Goal: Task Accomplishment & Management: Complete application form

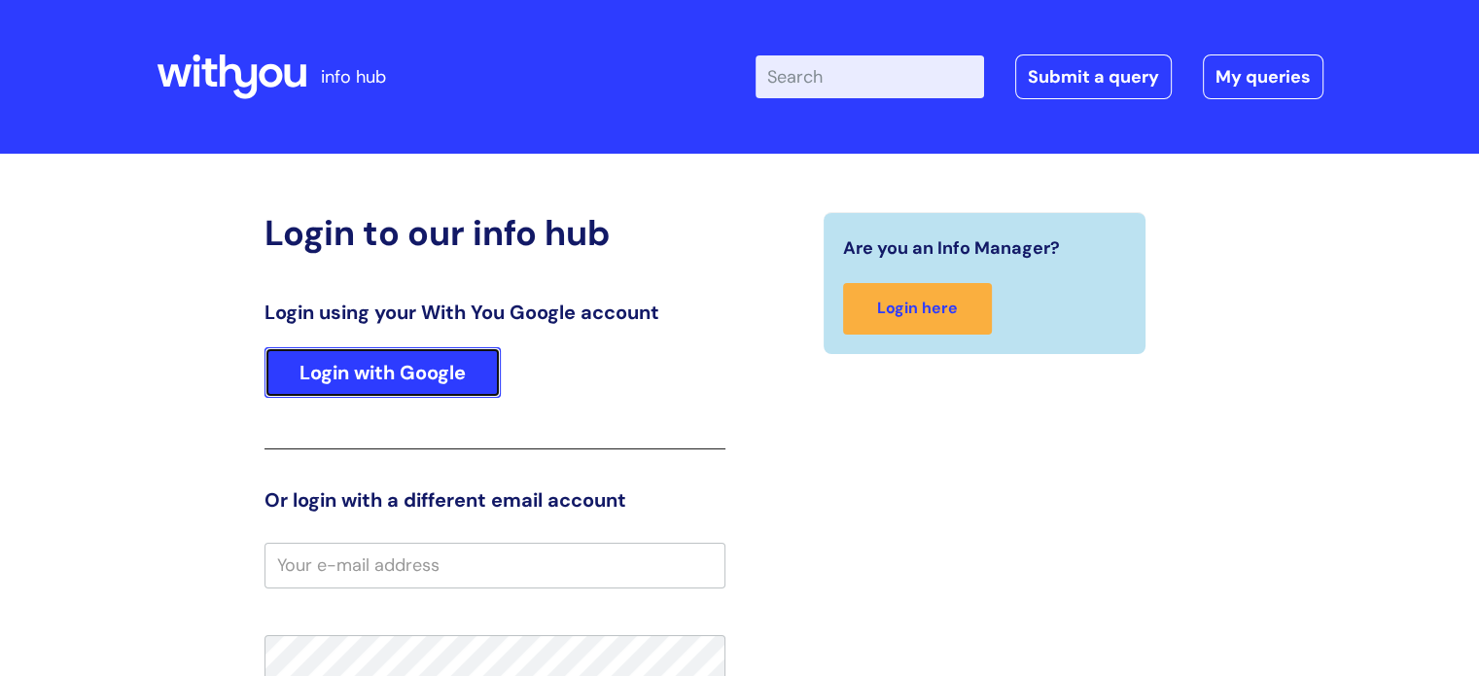
click at [384, 385] on link "Login with Google" at bounding box center [383, 372] width 236 height 51
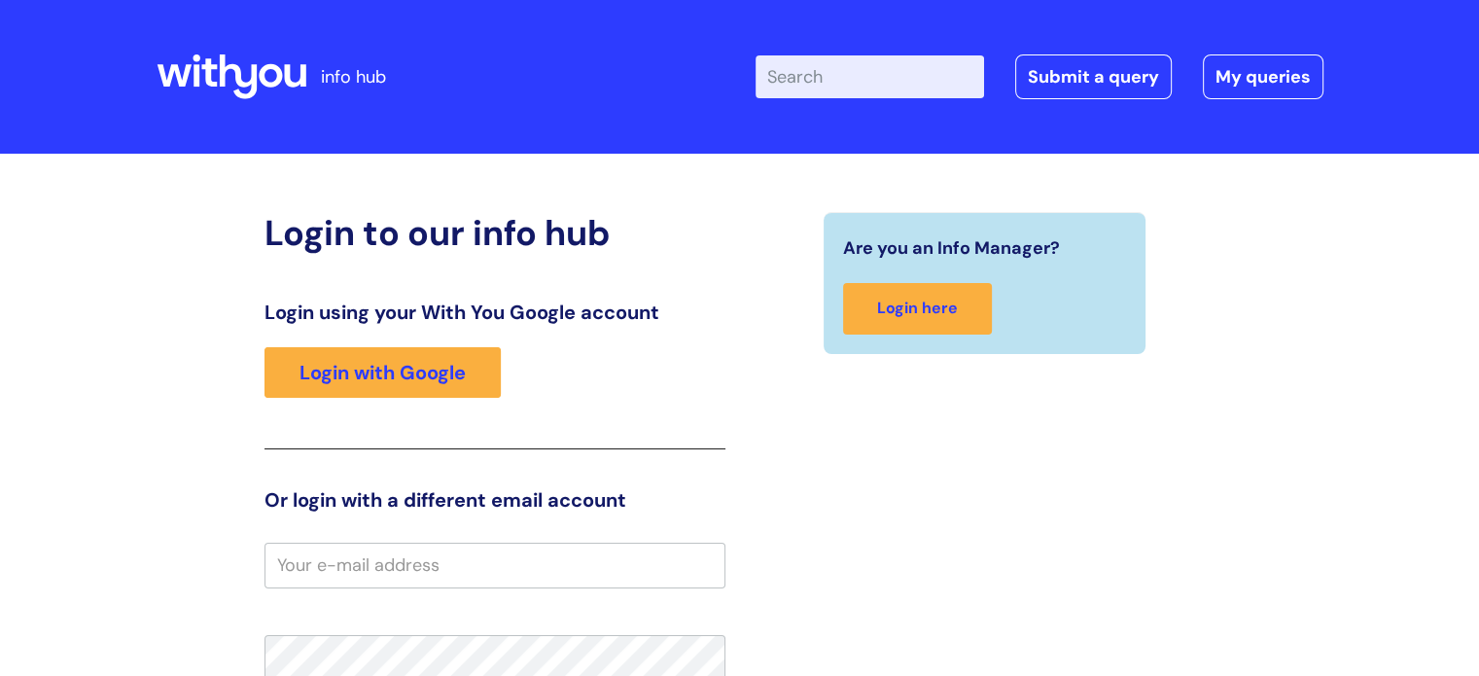
click at [1070, 99] on div "Enter your search term here... Search Submit a query My queries Welcome Login" at bounding box center [908, 76] width 832 height 115
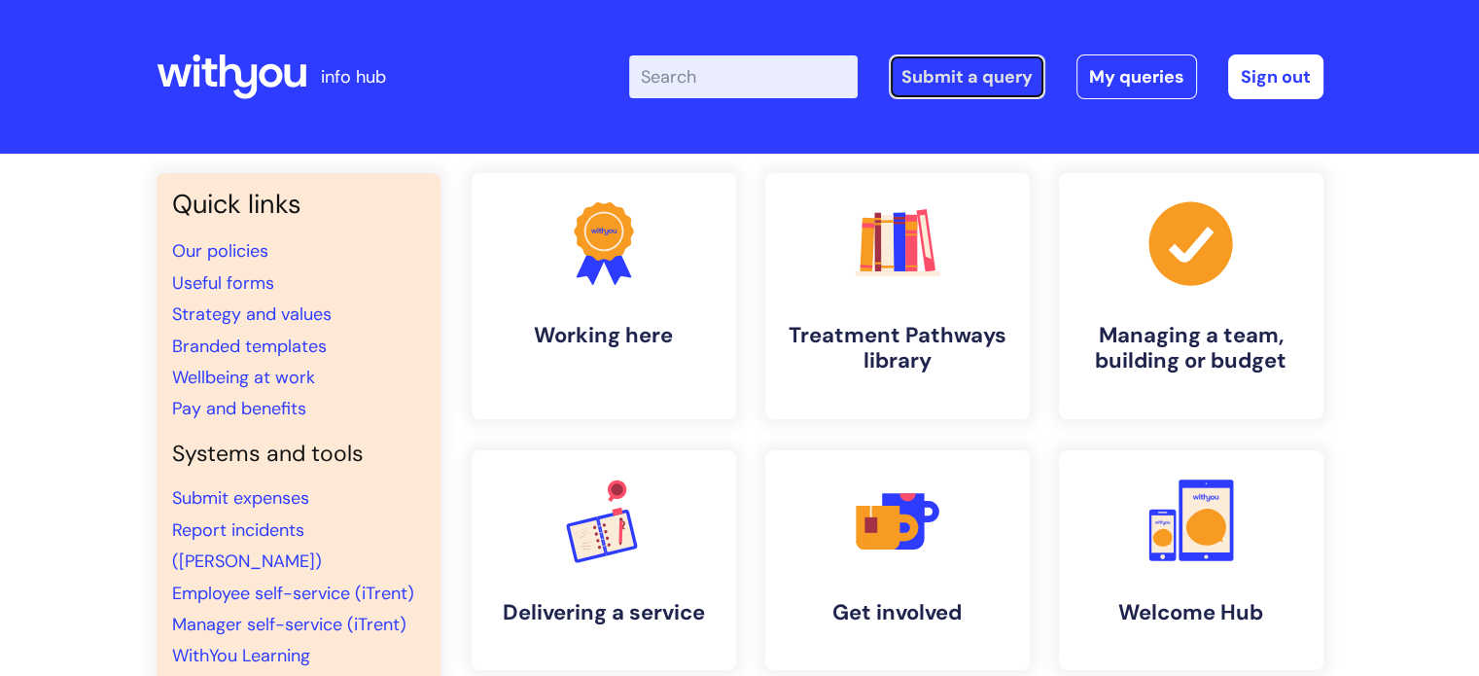
click at [962, 77] on link "Submit a query" at bounding box center [967, 76] width 157 height 45
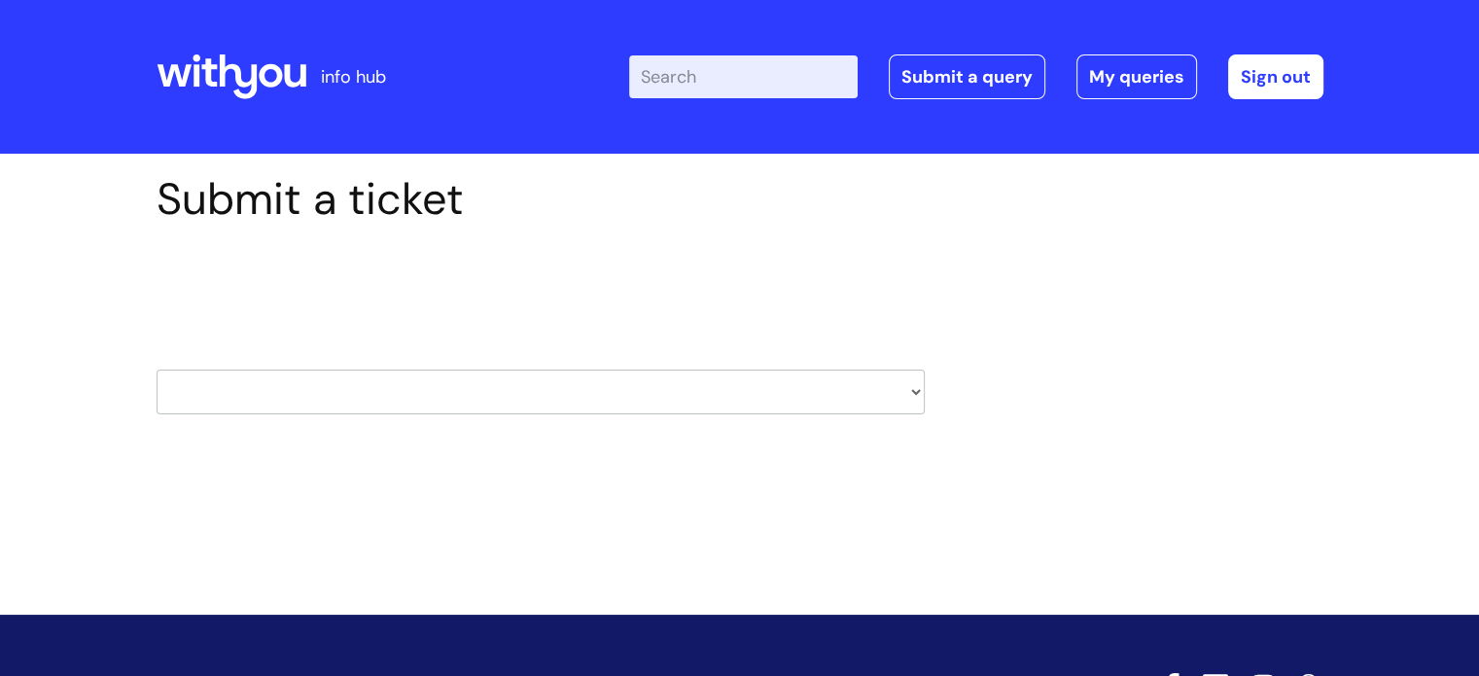
click at [383, 398] on select "HR / People IT and Support Clinical Drug Alerts Finance Accounts Data Support T…" at bounding box center [541, 392] width 768 height 45
click at [378, 396] on select "HR / People IT and Support Clinical Drug Alerts Finance Accounts Data Support T…" at bounding box center [541, 392] width 768 height 45
select select "hr_/_people"
click at [157, 370] on select "HR / People IT and Support Clinical Drug Alerts Finance Accounts Data Support T…" at bounding box center [541, 392] width 768 height 45
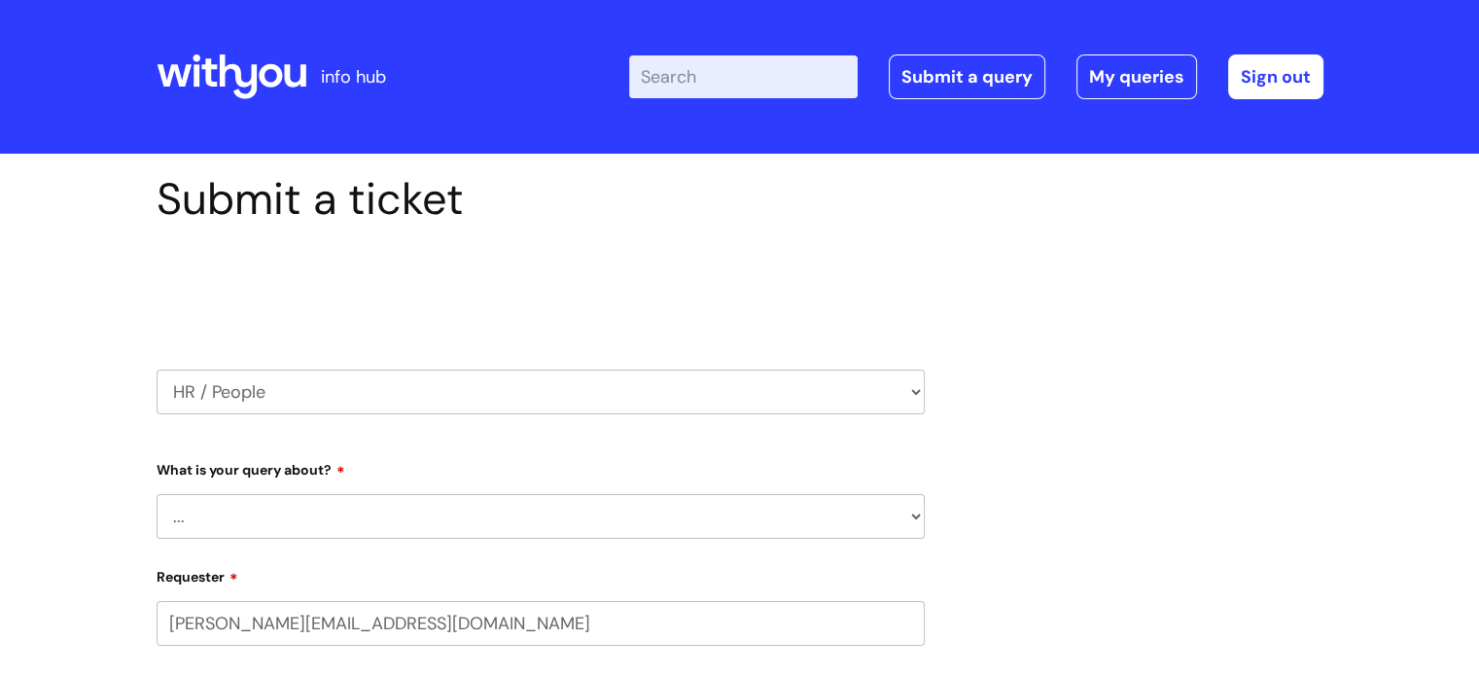
select select "80004286572"
click at [720, 521] on select "... Absence Query Holiday Query Employee change request General HR Query iTrent…" at bounding box center [541, 516] width 768 height 45
select select "iTrent"
click at [157, 494] on select "... Absence Query Holiday Query Employee change request General HR Query iTrent…" at bounding box center [541, 516] width 768 height 45
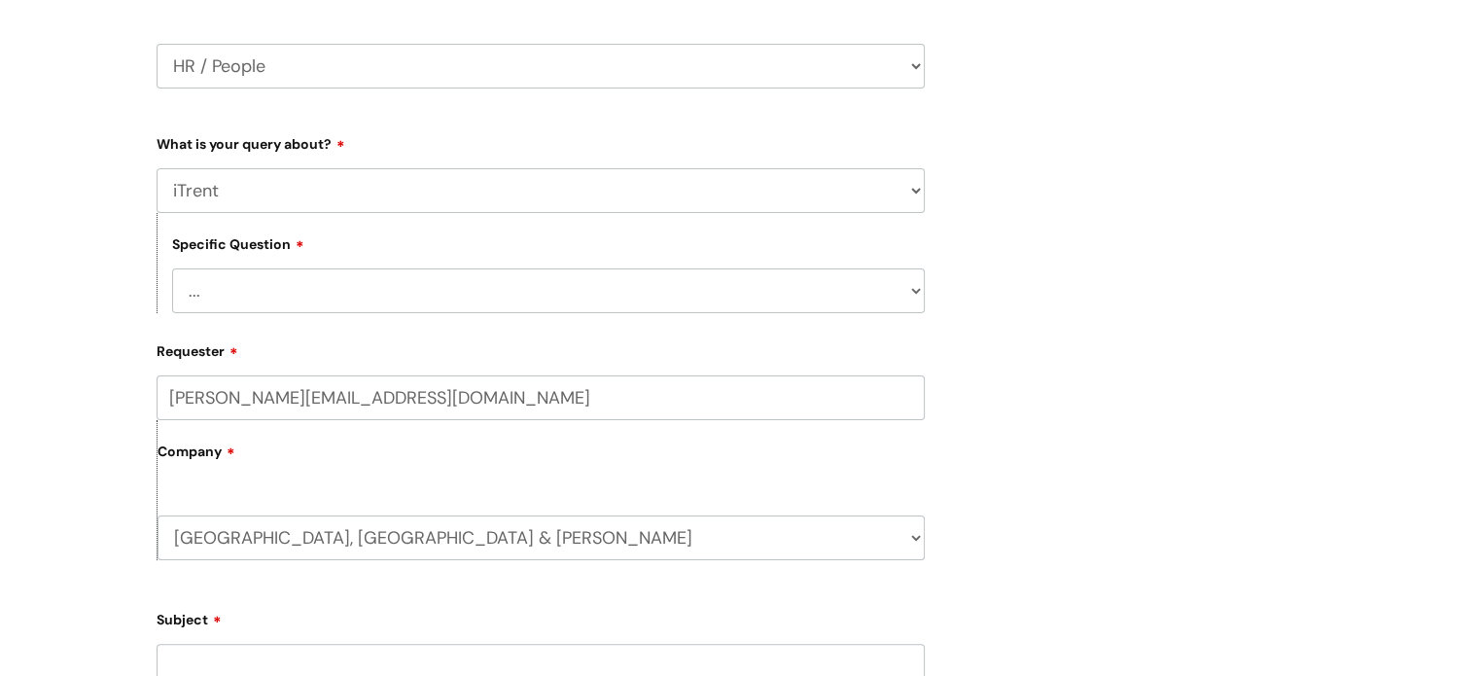
scroll to position [327, 0]
click at [701, 309] on select "... I can’t log in to iTrent I need to change someone’s line manager Issue with…" at bounding box center [548, 289] width 753 height 45
select select "Other iTrent query"
click at [172, 267] on select "... I can’t log in to iTrent I need to change someone’s line manager Issue with…" at bounding box center [548, 289] width 753 height 45
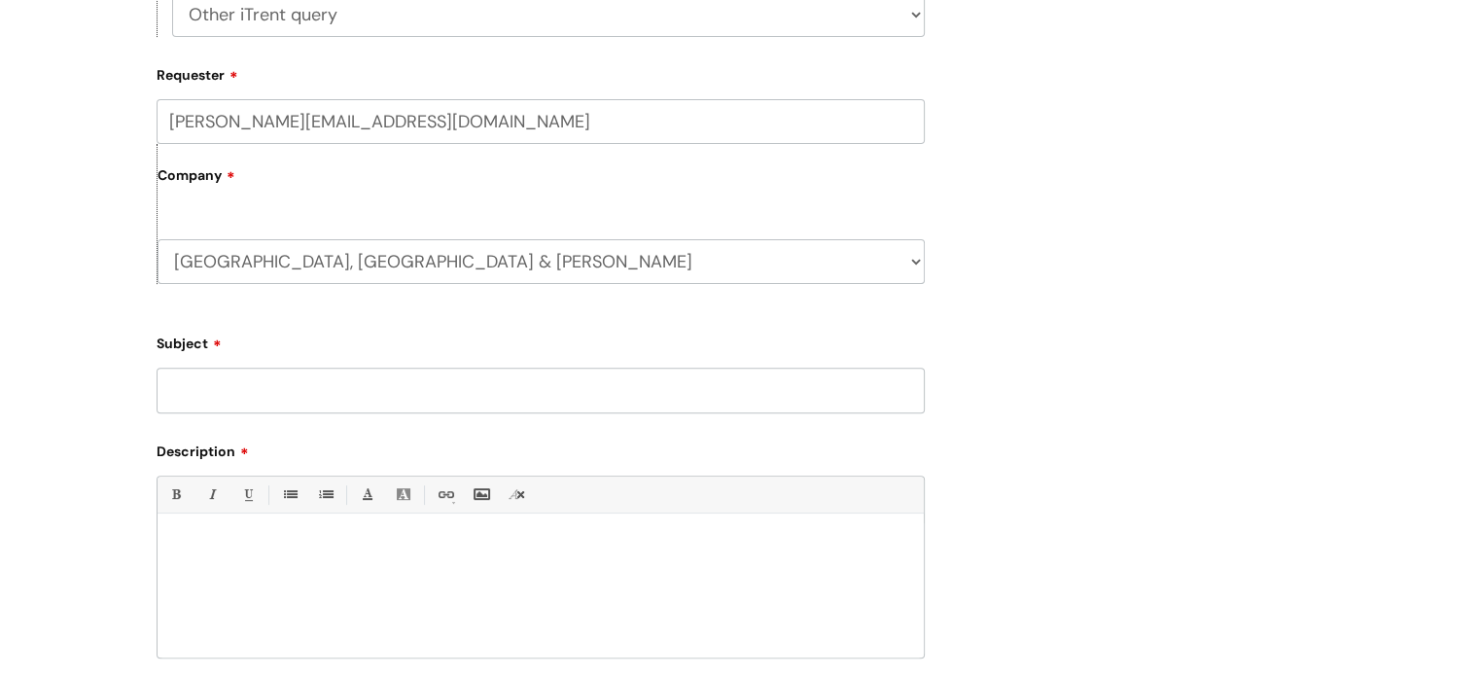
scroll to position [603, 0]
click at [253, 400] on input "Subject" at bounding box center [541, 389] width 768 height 45
type input "A"
click at [176, 396] on input "recording absence" at bounding box center [541, 389] width 768 height 45
type input "Recording absence"
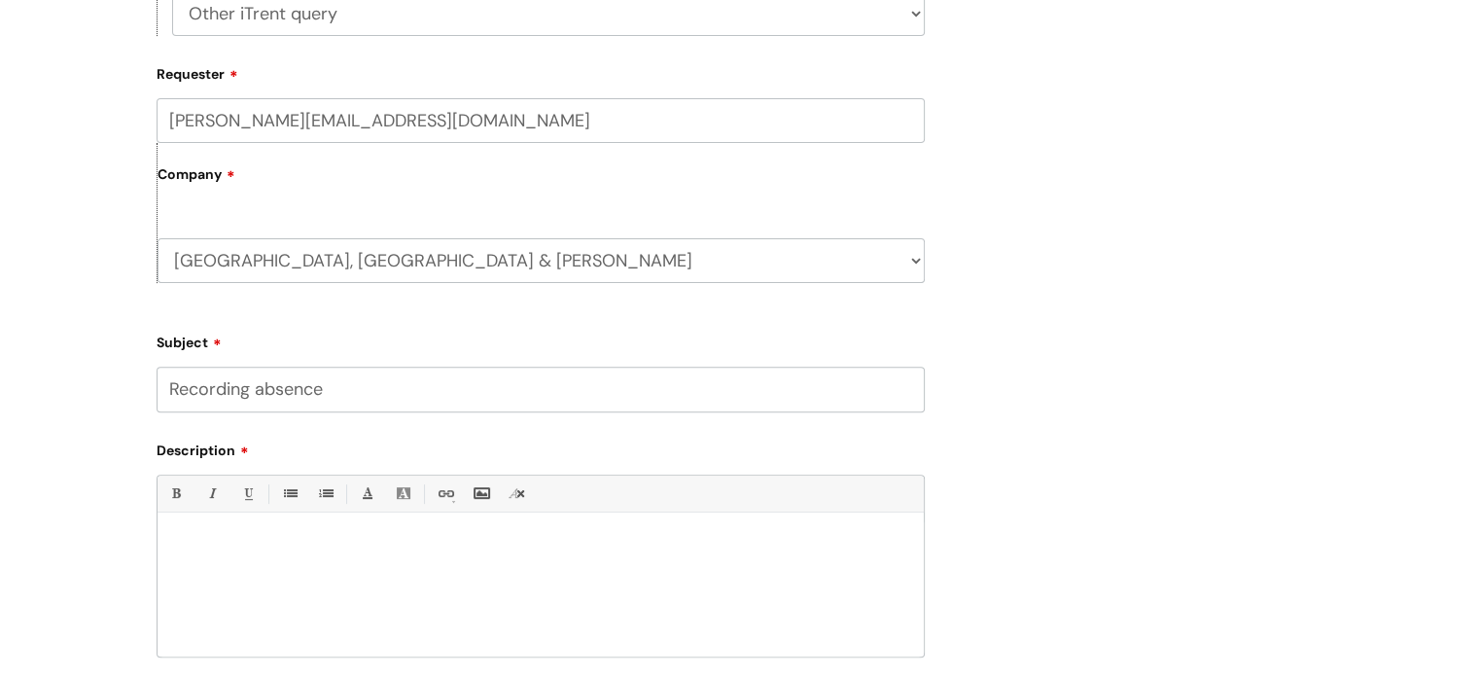
click at [195, 576] on div at bounding box center [541, 589] width 766 height 134
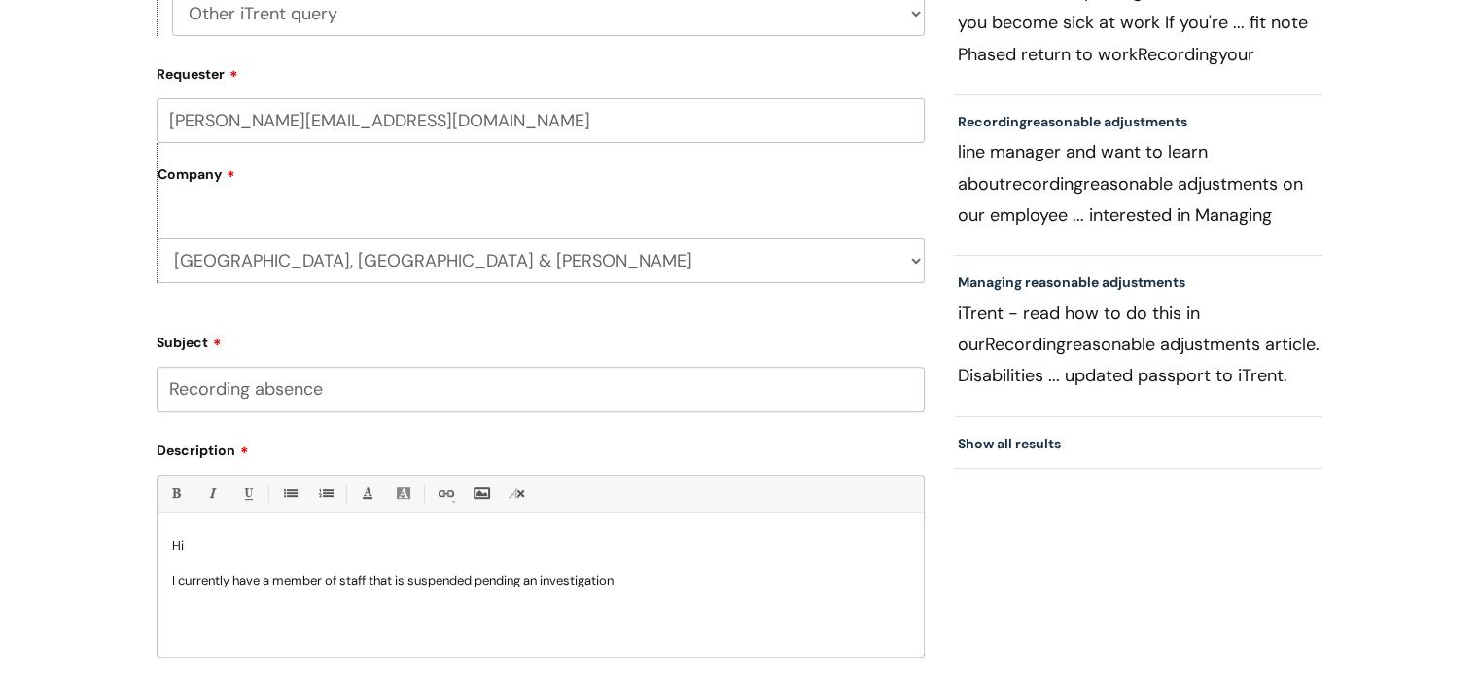
click at [630, 586] on p "I currently have a member of staff that is suspended pending an investigation" at bounding box center [540, 581] width 737 height 18
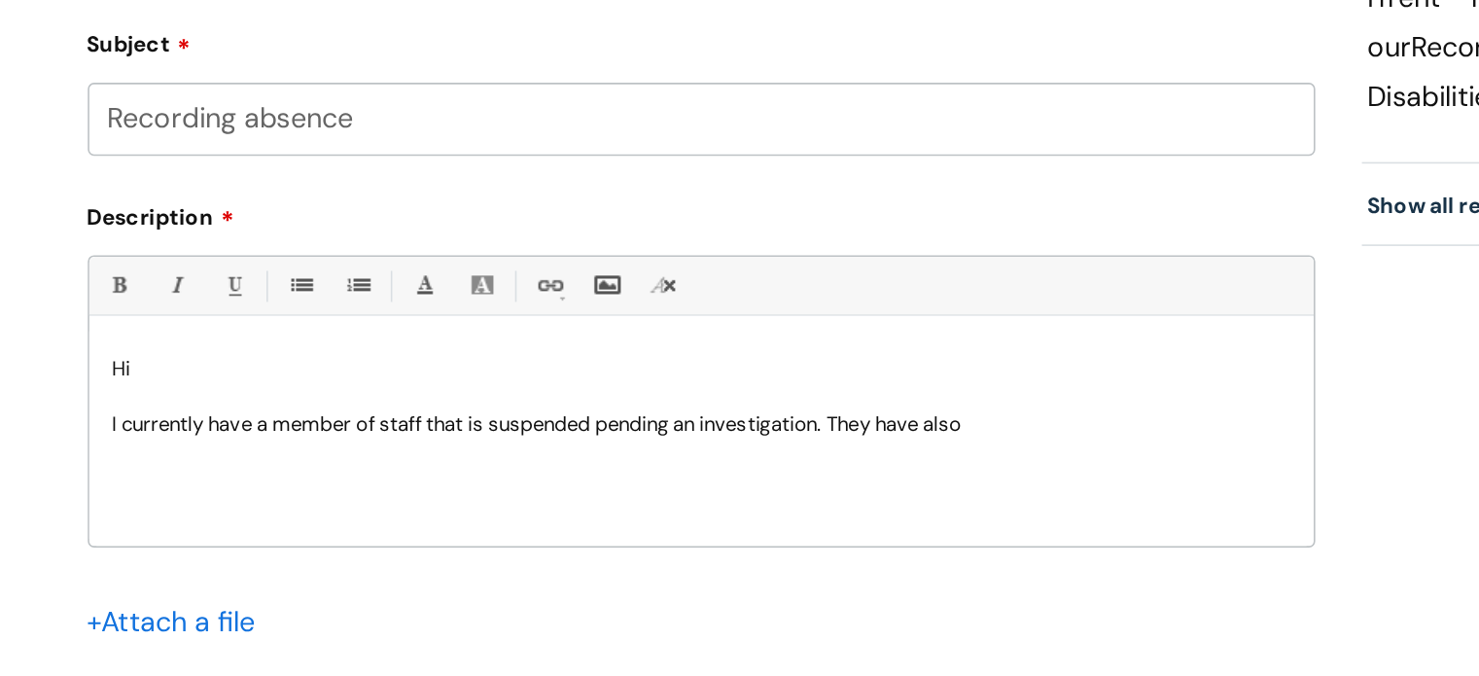
scroll to position [666, 0]
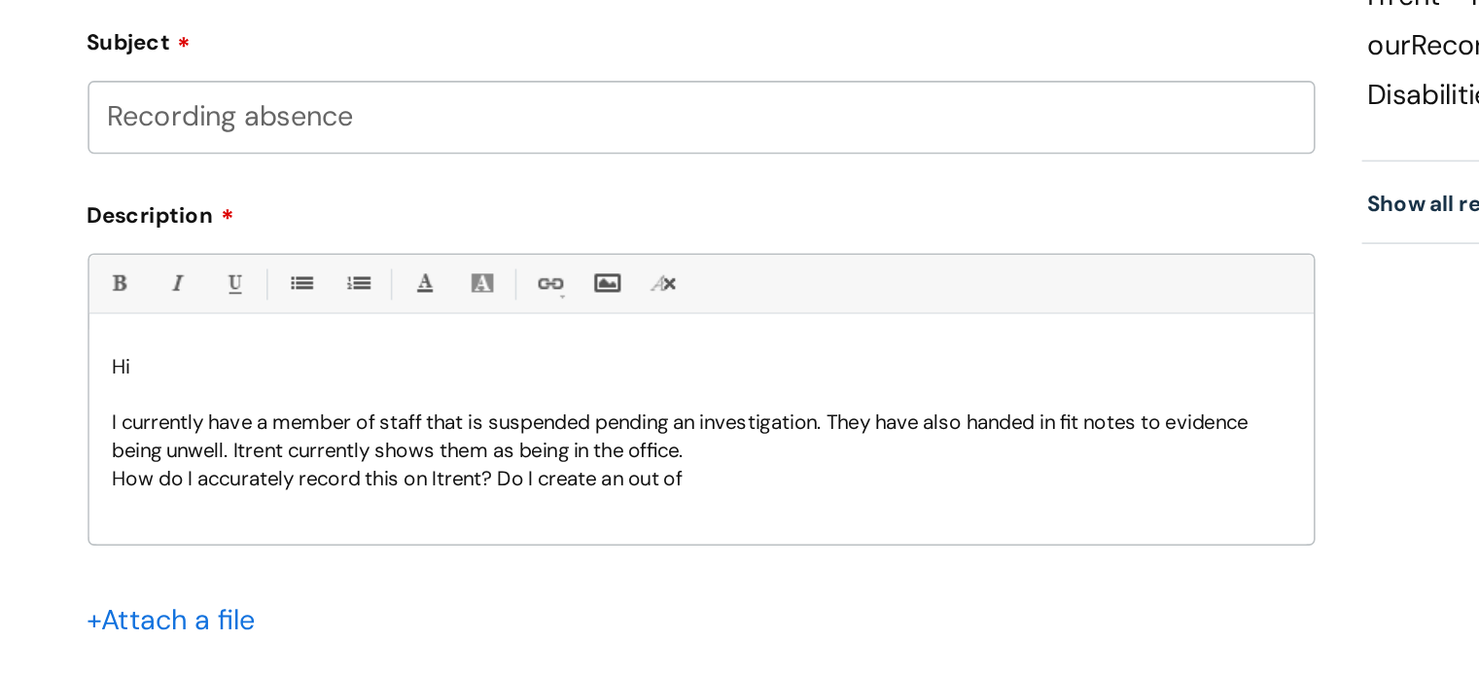
drag, startPoint x: 547, startPoint y: 558, endPoint x: 419, endPoint y: 554, distance: 127.5
click at [419, 554] on p "How do I accurately record this on Itrent? Do I create an out of" at bounding box center [540, 553] width 737 height 18
drag, startPoint x: 687, startPoint y: 518, endPoint x: 629, endPoint y: 516, distance: 57.4
click at [629, 516] on p "I currently have a member of staff that is suspended pending an investigation. …" at bounding box center [540, 526] width 737 height 35
click at [761, 522] on p "I currently have a member of staff that is suspended pending an investigation. …" at bounding box center [540, 526] width 737 height 35
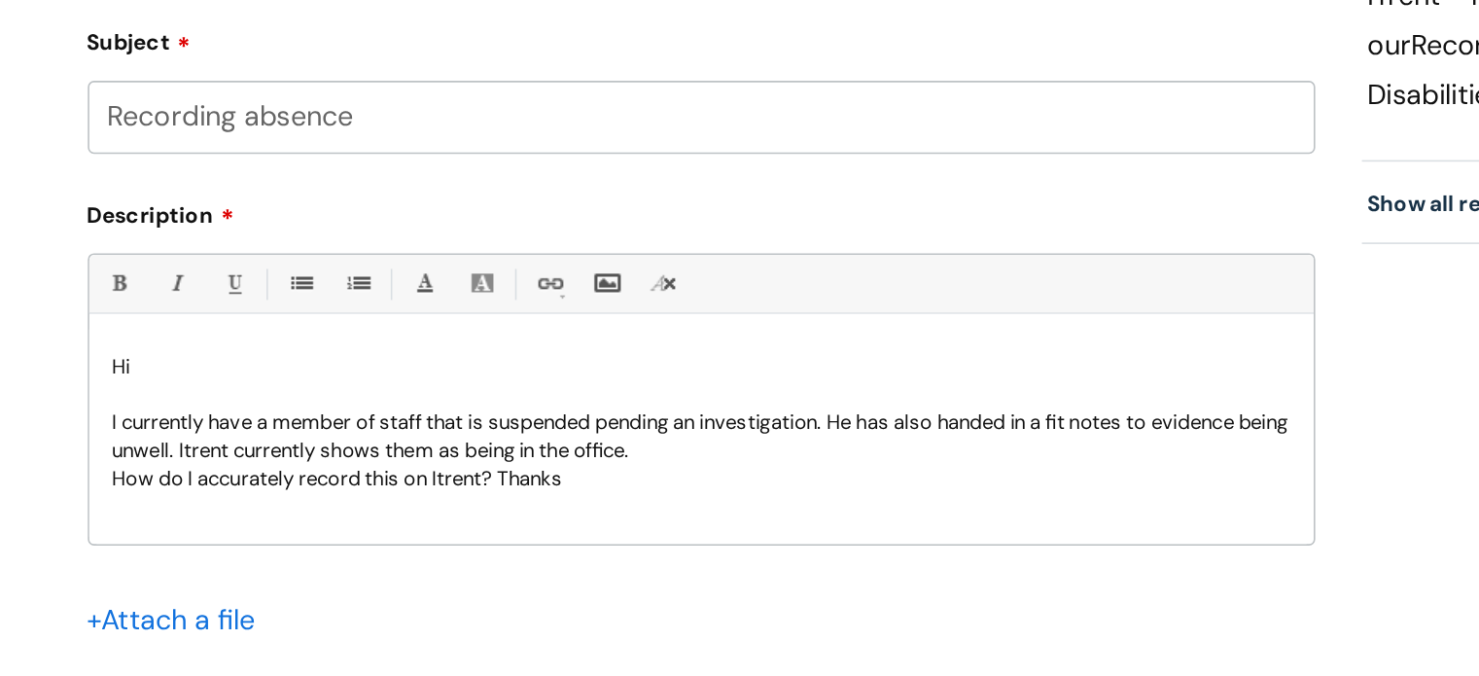
click at [819, 520] on p "I currently have a member of staff that is suspended pending an investigation. …" at bounding box center [540, 526] width 737 height 35
click at [408, 538] on p "I currently have a member of staff that is suspended pending an investigation. …" at bounding box center [540, 526] width 737 height 35
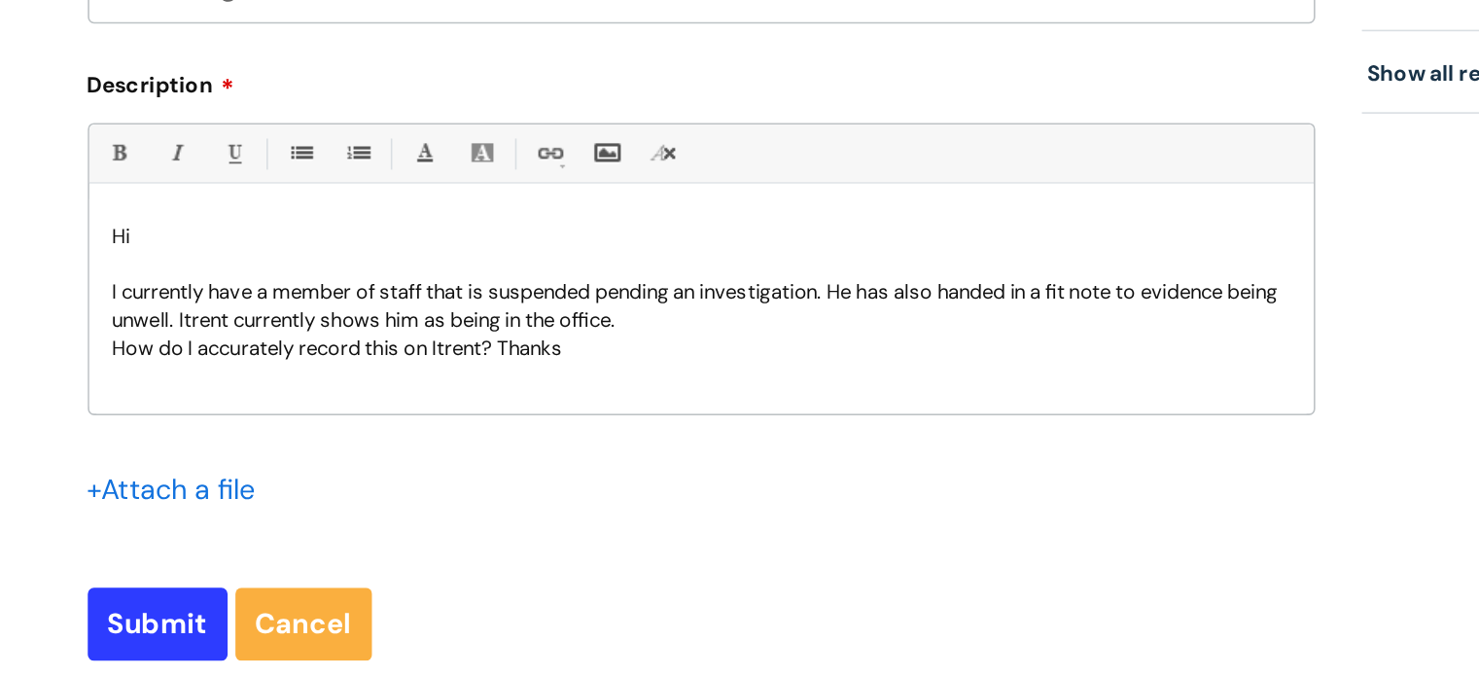
scroll to position [785, 0]
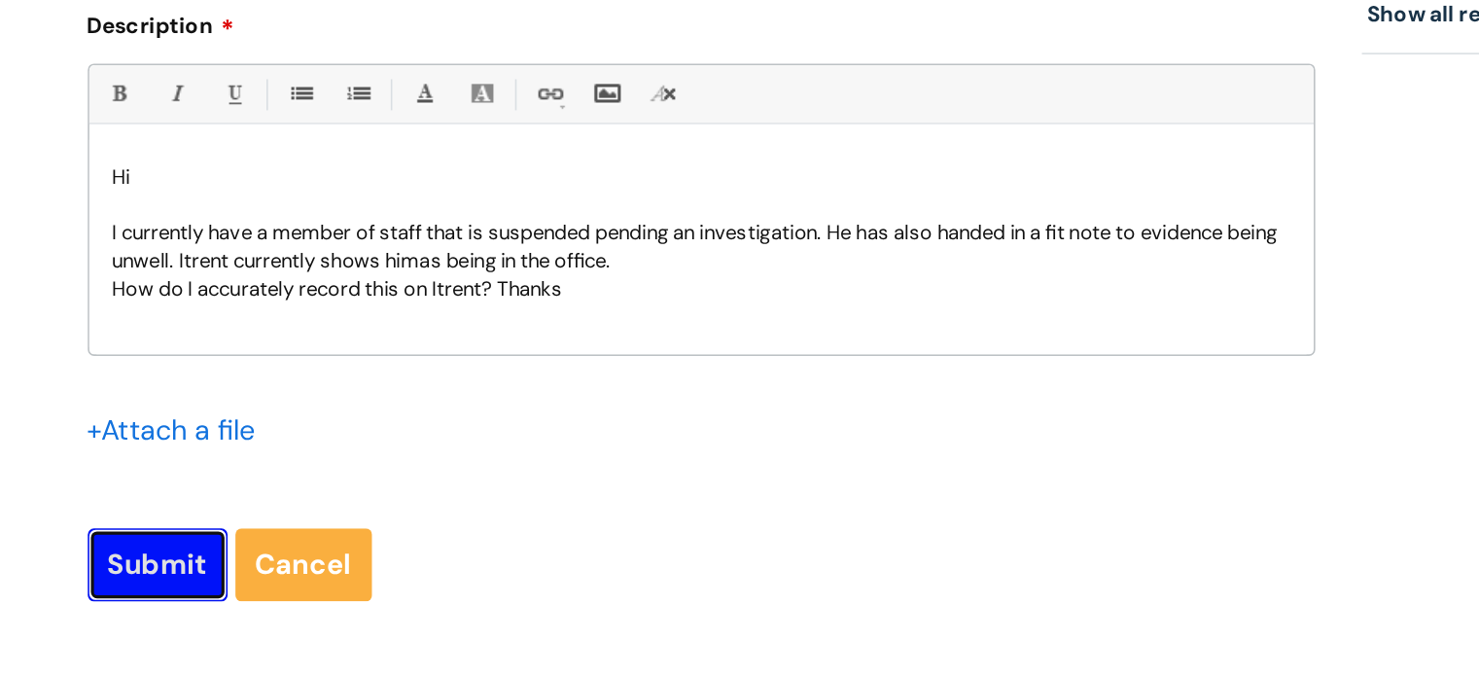
click at [214, 600] on input "Submit" at bounding box center [201, 606] width 88 height 45
type input "Please Wait..."
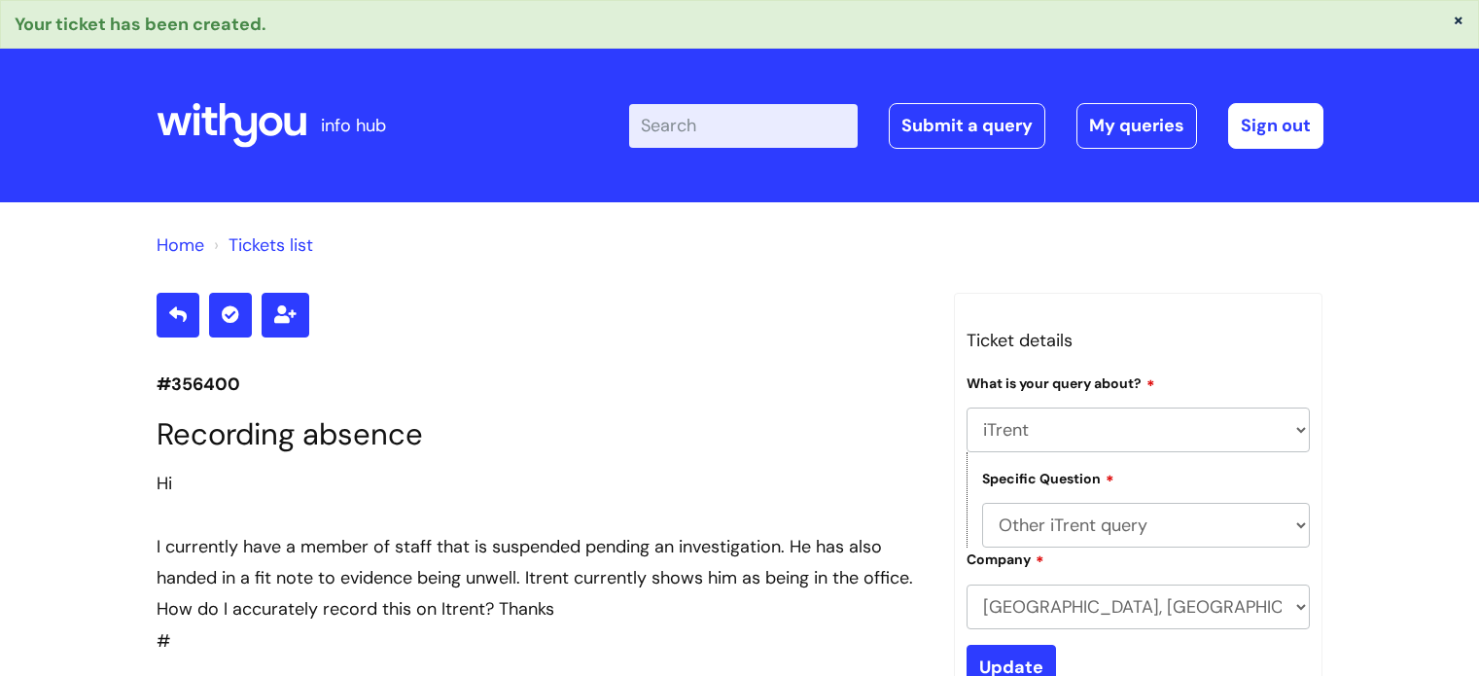
select select "iTrent"
select select "Other iTrent query"
